Goal: Browse casually

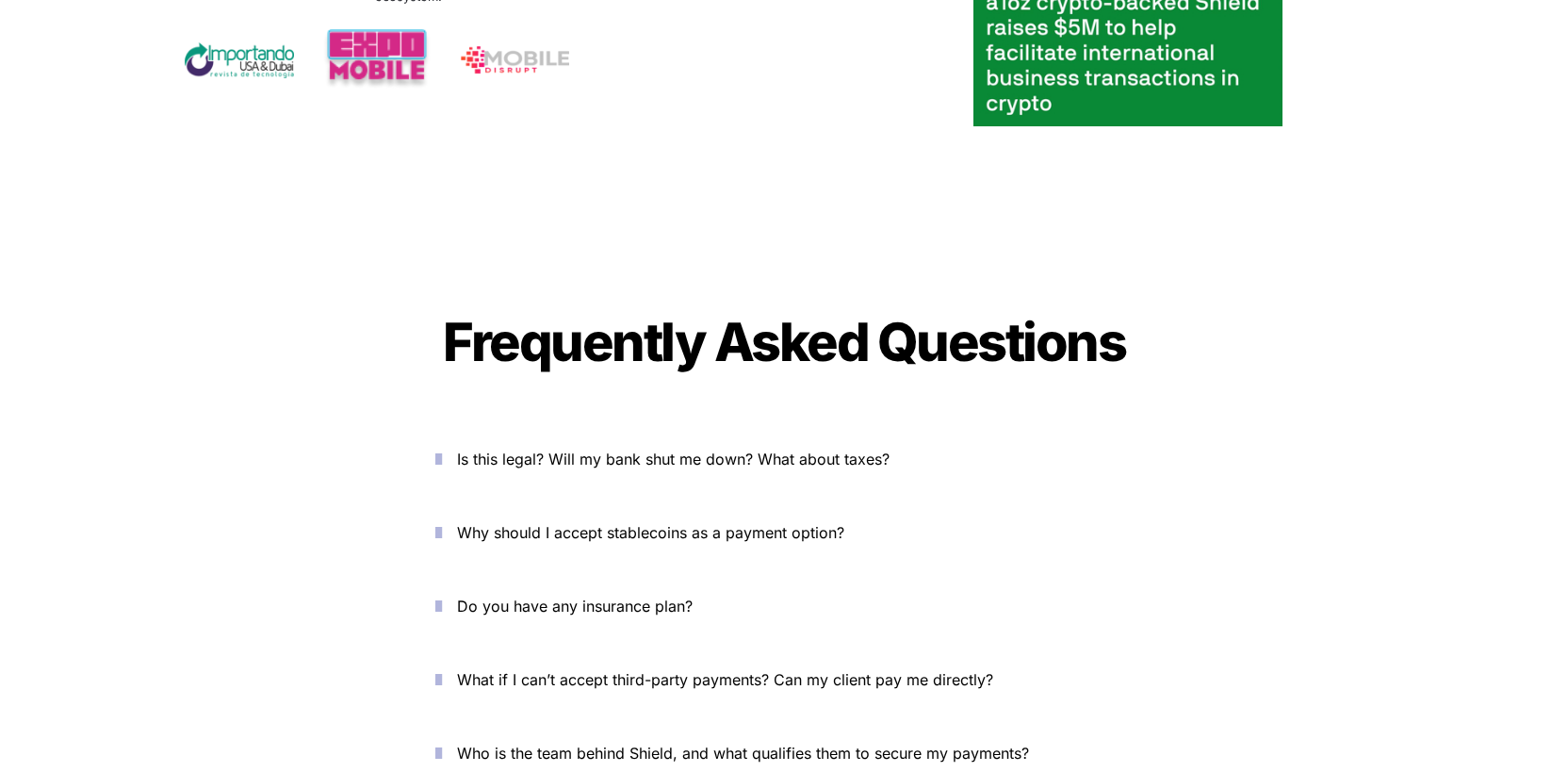
scroll to position [6268, 0]
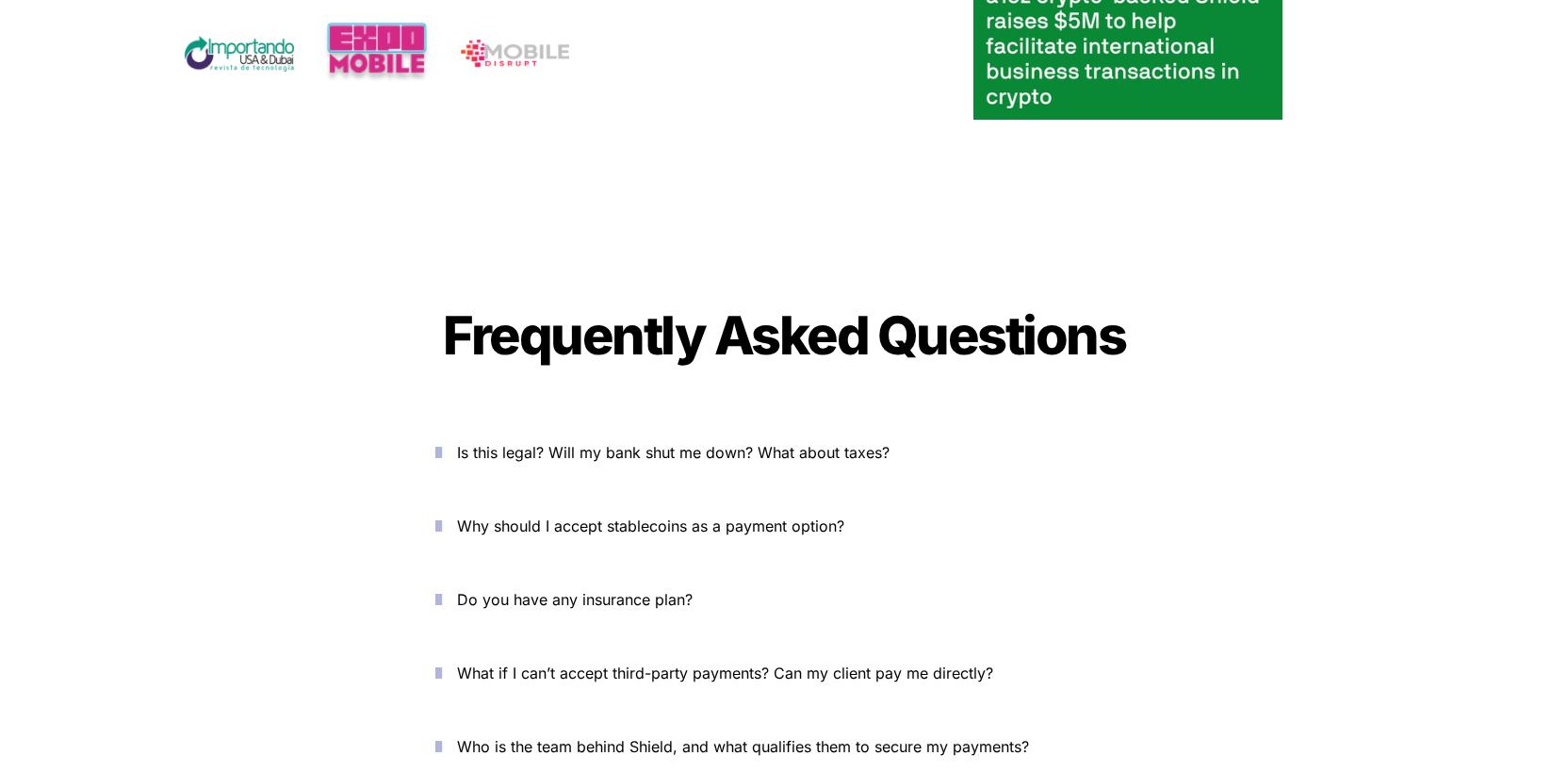
click at [441, 441] on icon "button" at bounding box center [438, 452] width 7 height 23
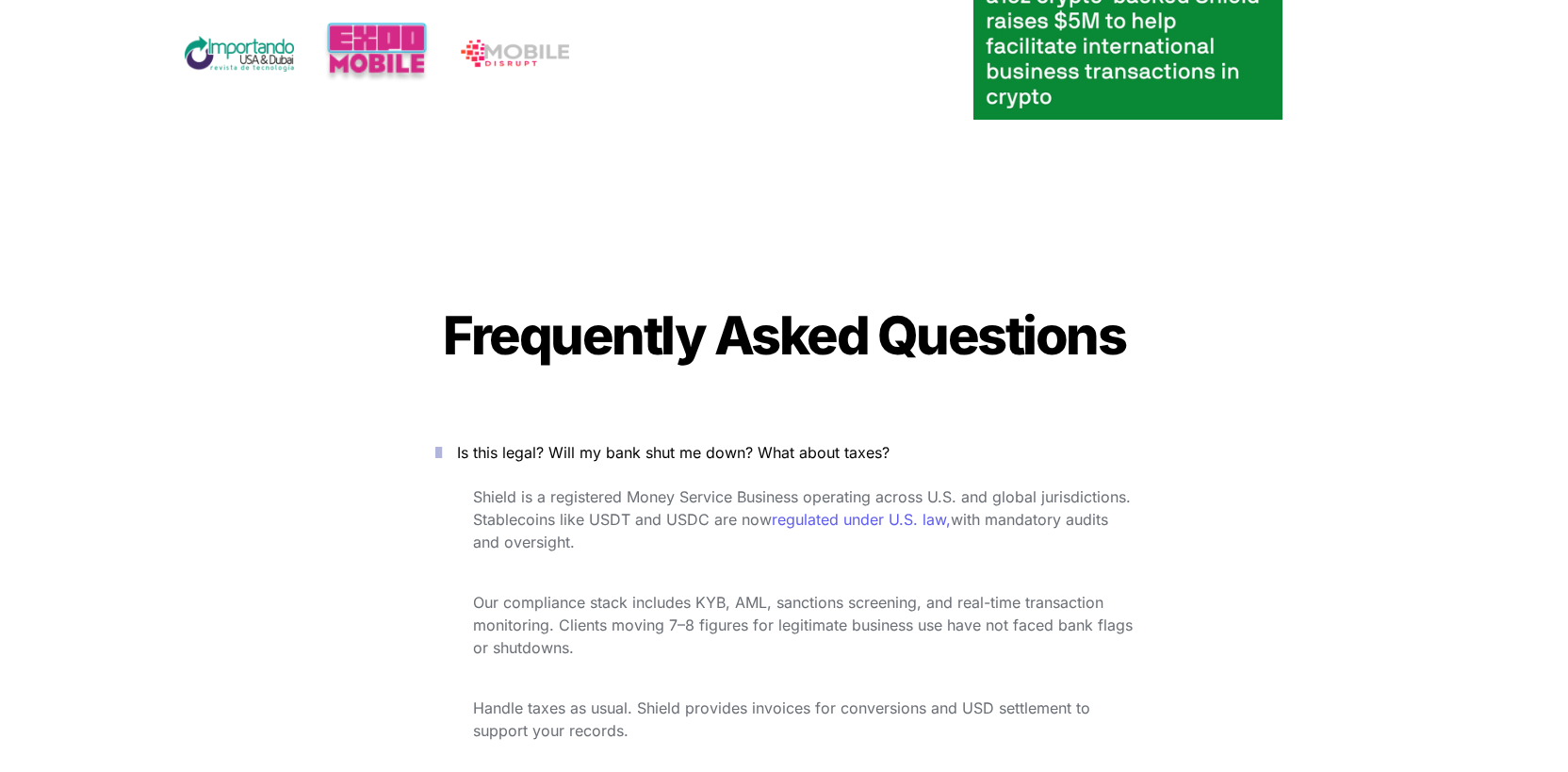
click at [1116, 482] on p "Shield is a registered Money Service Business operating across U.S. and global …" at bounding box center [802, 519] width 659 height 76
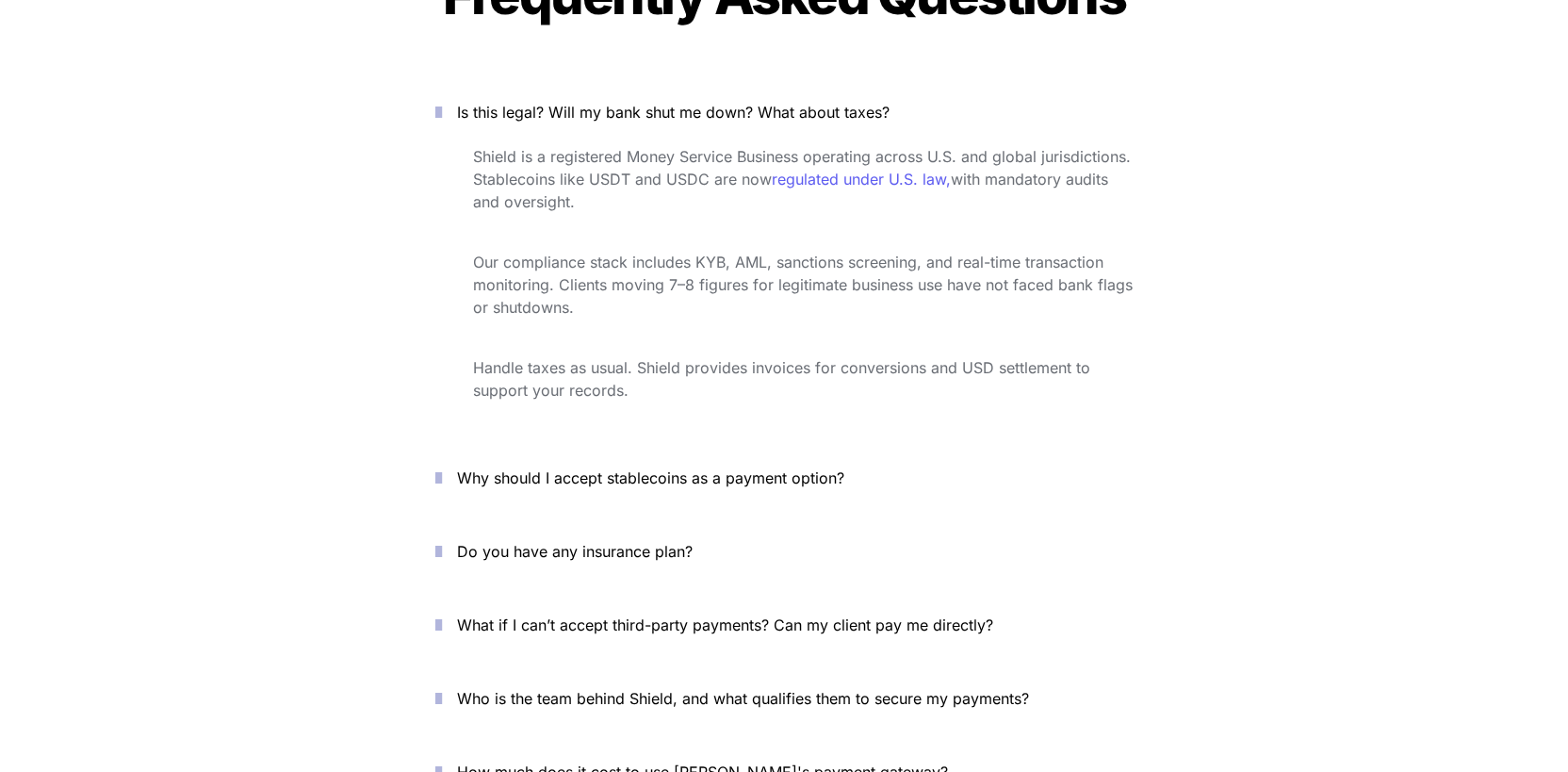
scroll to position [6679, 0]
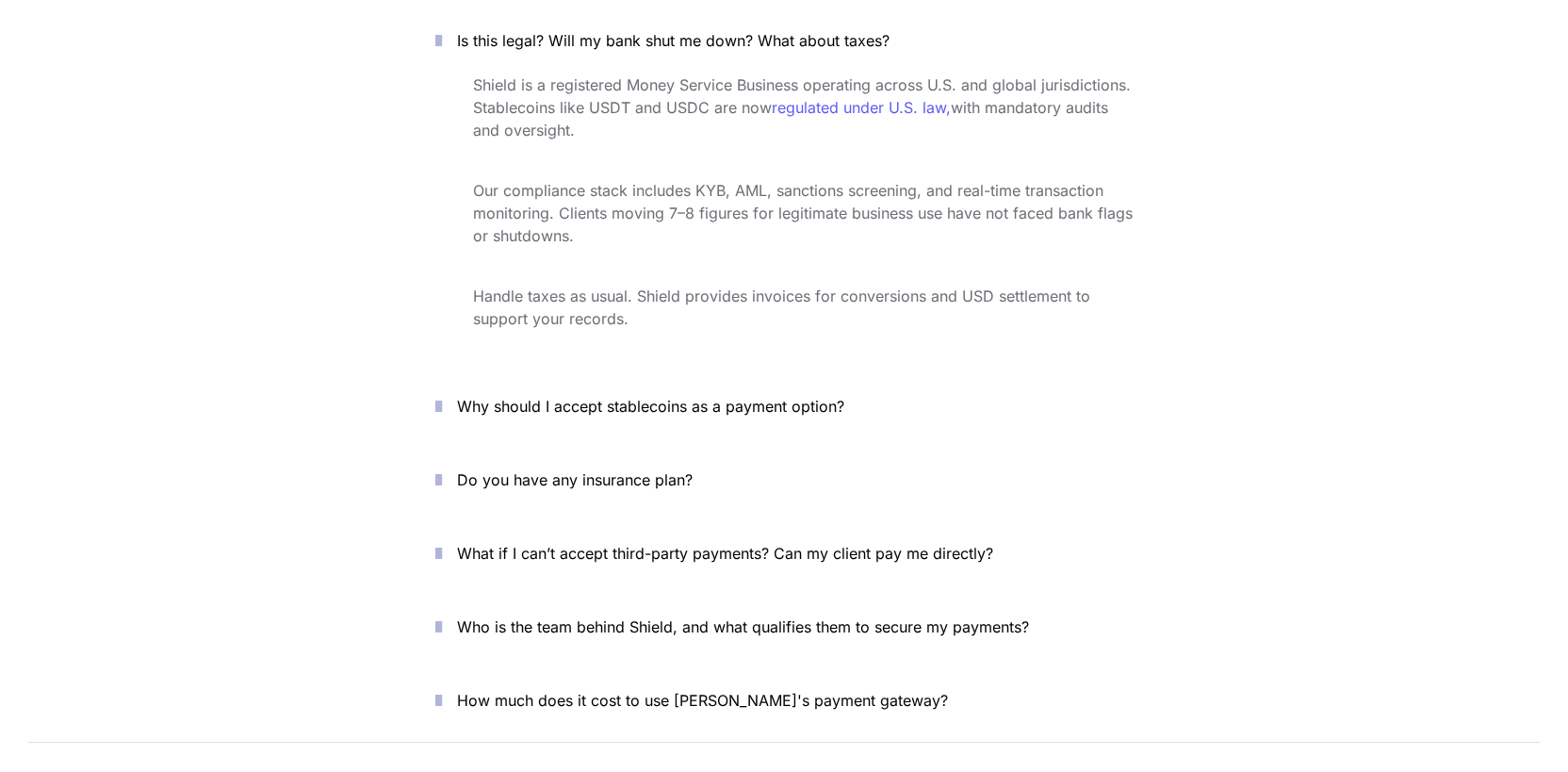
click at [439, 395] on icon "button" at bounding box center [438, 406] width 7 height 23
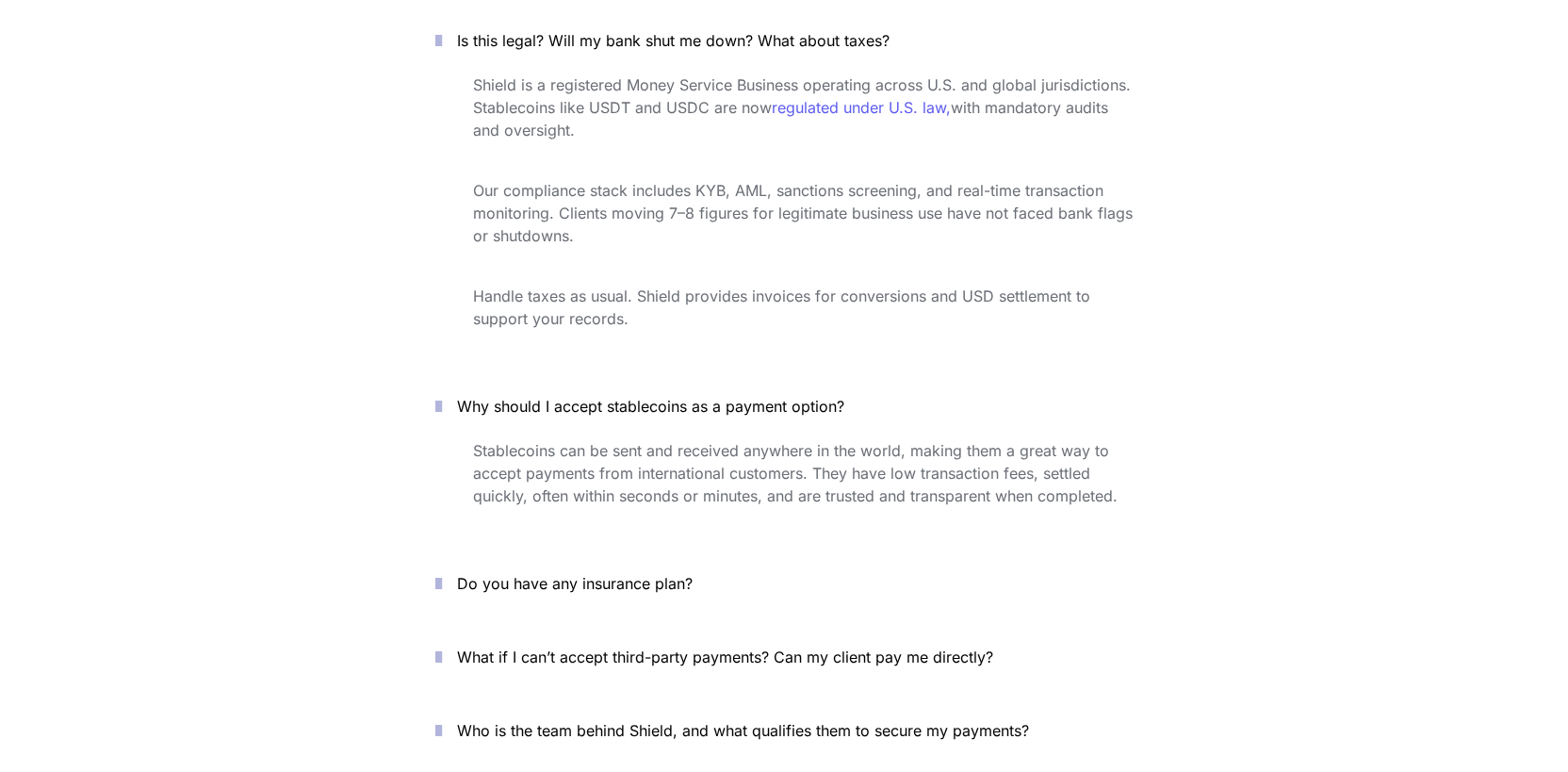
click at [441, 572] on icon "button" at bounding box center [438, 583] width 7 height 23
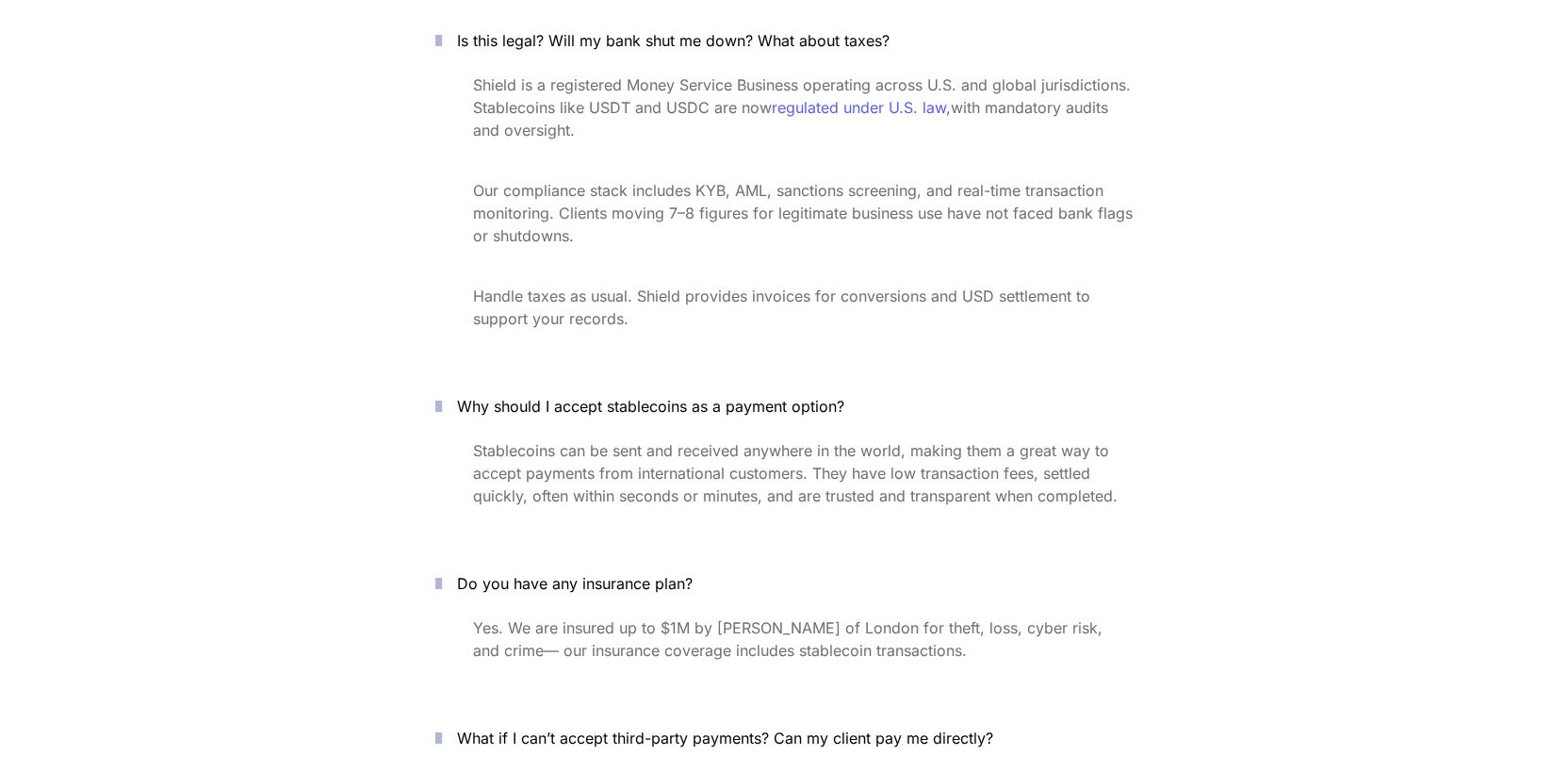
click at [906, 436] on p "Stablecoins can be sent and received anywhere in the world, making them a great…" at bounding box center [802, 474] width 659 height 76
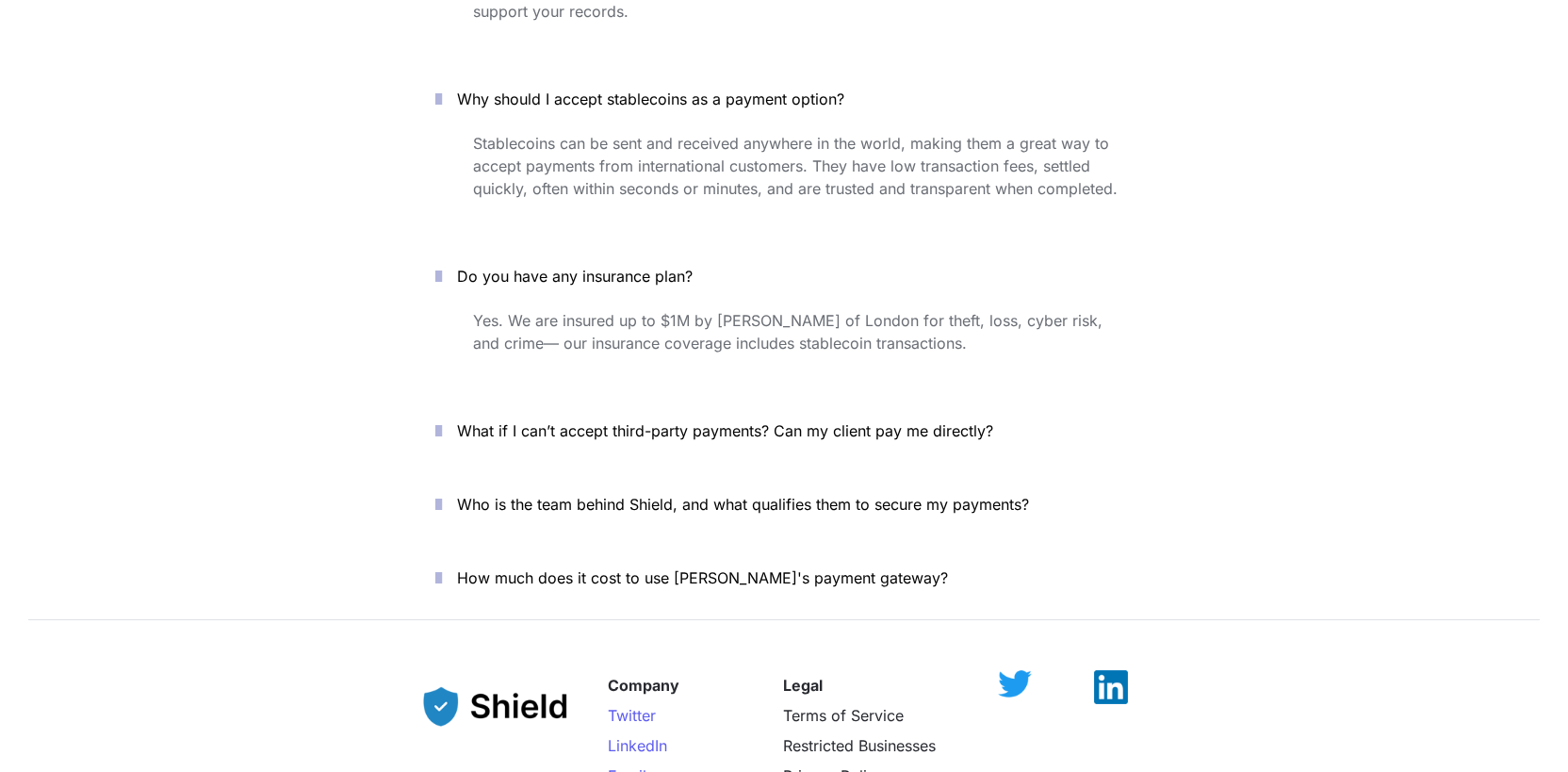
scroll to position [6999, 0]
